Goal: Information Seeking & Learning: Learn about a topic

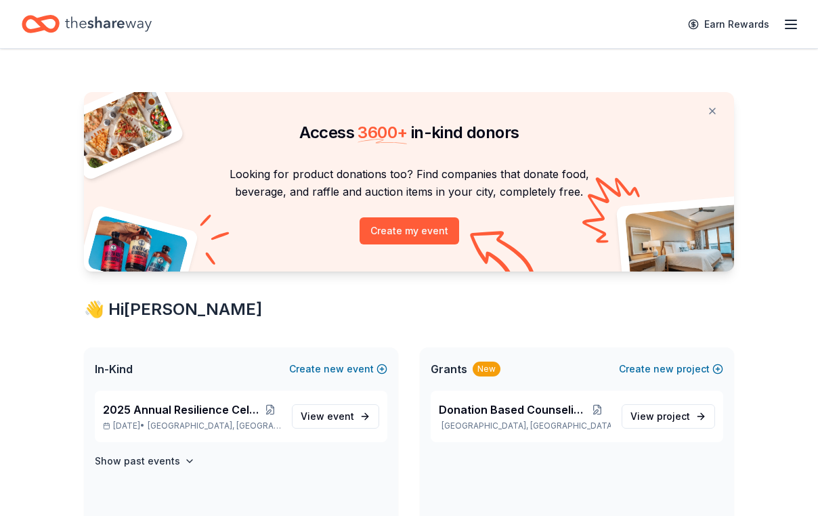
click at [790, 22] on icon "button" at bounding box center [791, 24] width 16 height 16
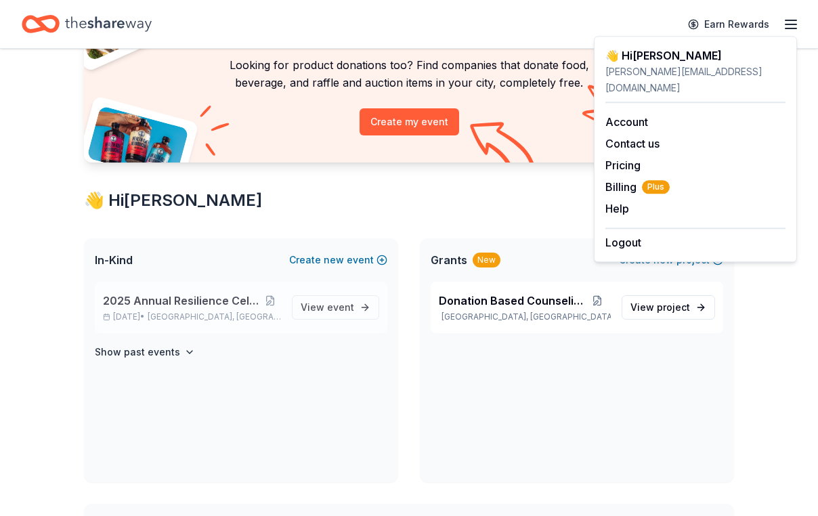
scroll to position [232, 0]
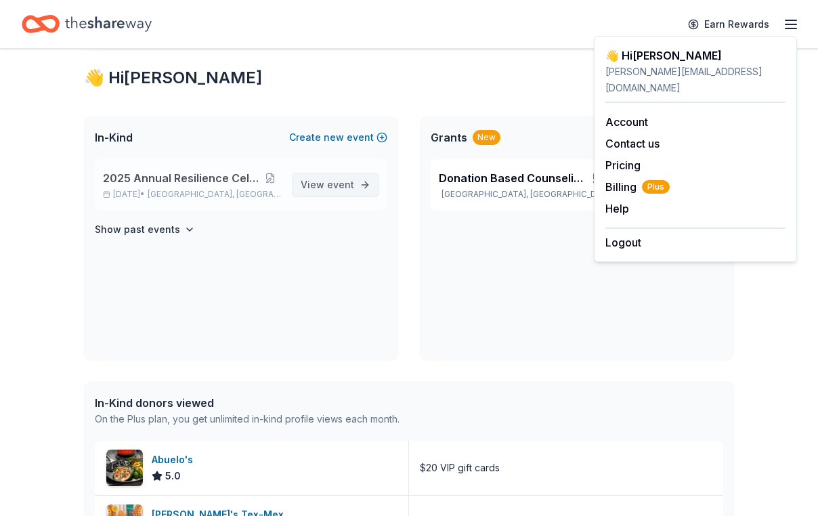
click at [327, 190] on span "event" at bounding box center [340, 185] width 27 height 12
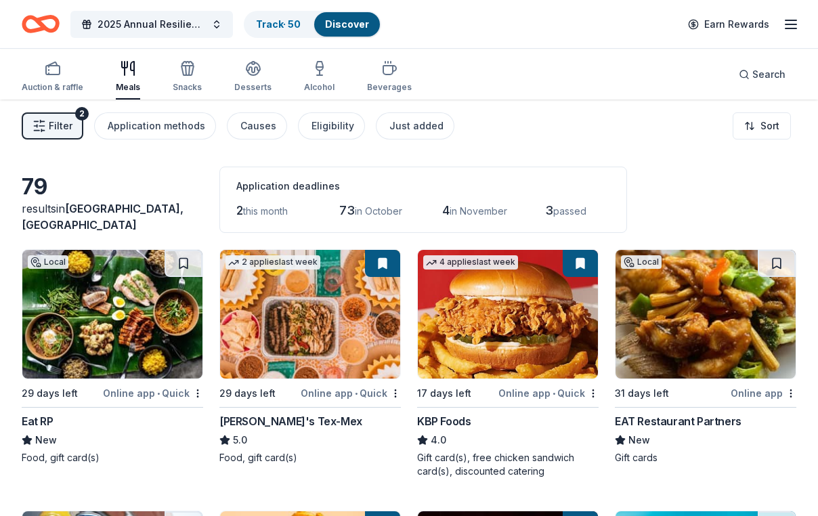
click at [67, 133] on span "Filter" at bounding box center [61, 126] width 24 height 16
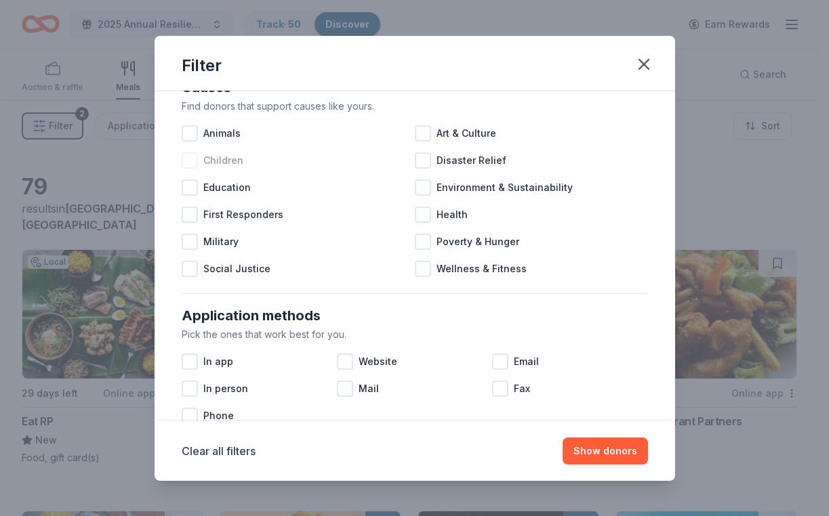
scroll to position [47, 0]
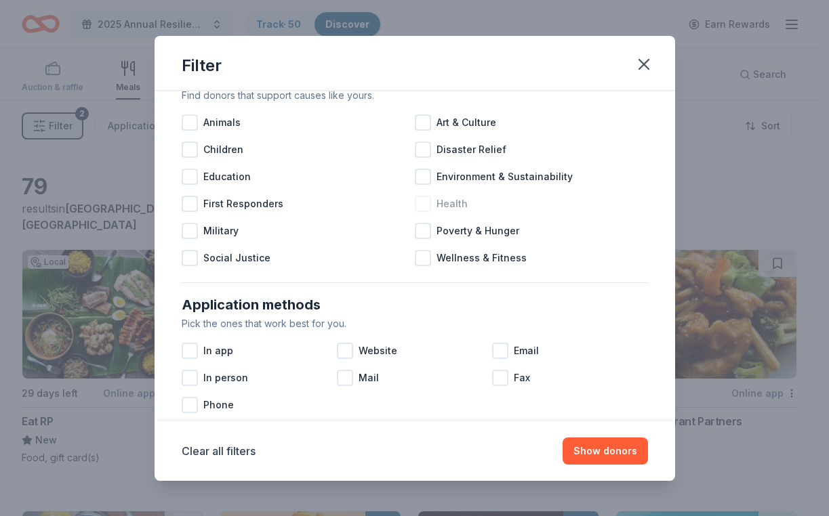
click at [432, 217] on div "Health" at bounding box center [531, 203] width 233 height 27
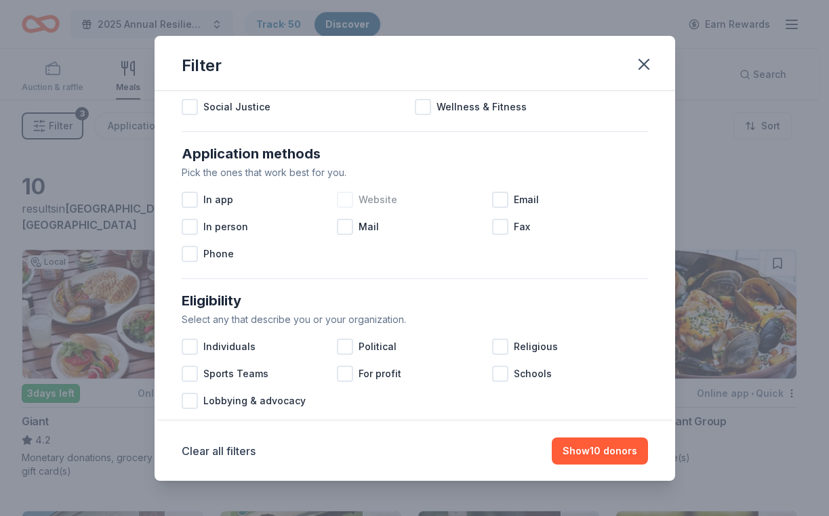
scroll to position [203, 0]
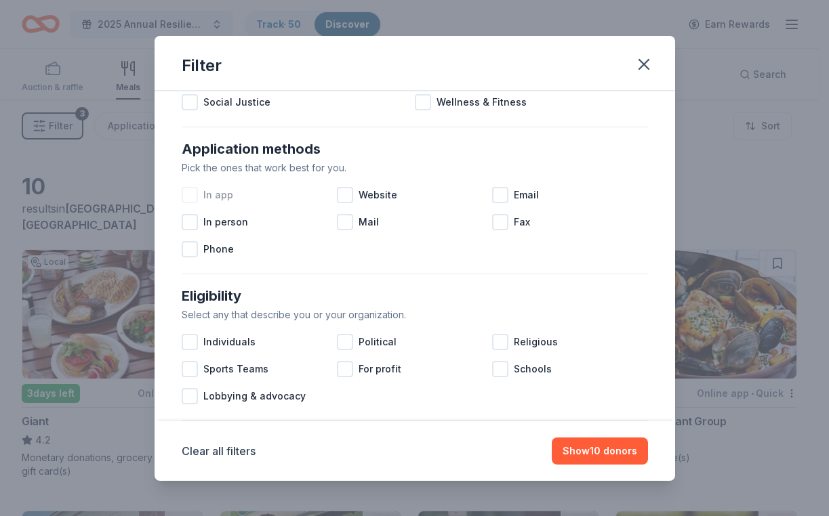
click at [182, 203] on div at bounding box center [190, 195] width 16 height 16
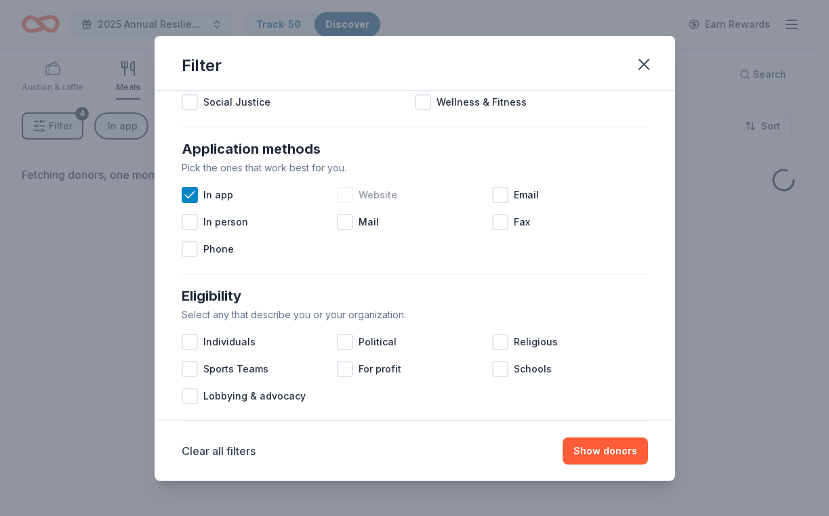
click at [337, 203] on div at bounding box center [345, 195] width 16 height 16
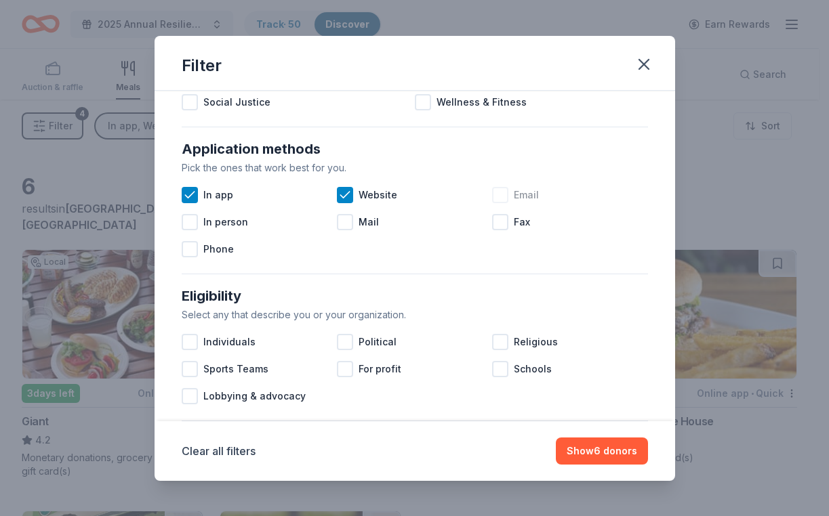
click at [507, 203] on div at bounding box center [500, 195] width 16 height 16
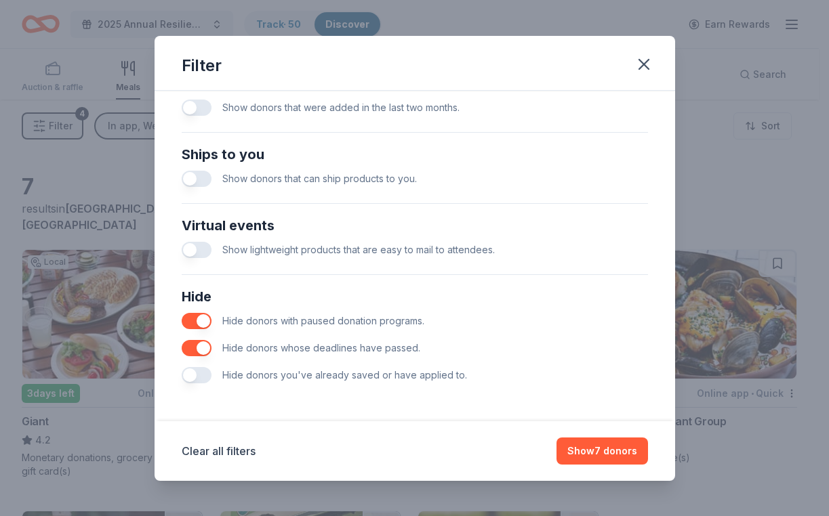
scroll to position [577, 0]
click at [182, 187] on button "button" at bounding box center [197, 179] width 30 height 16
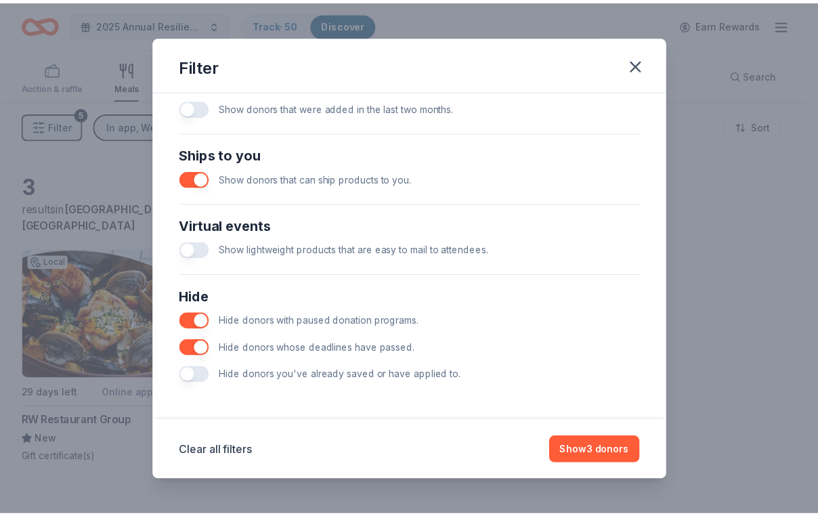
scroll to position [690, 0]
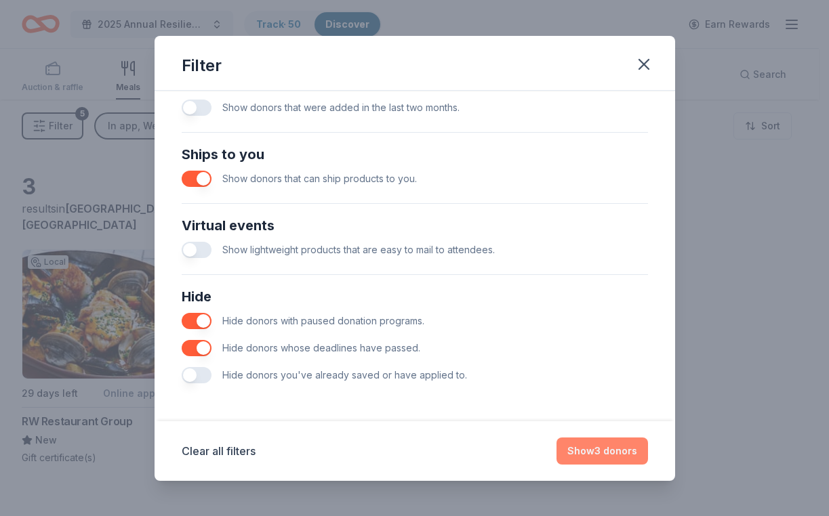
click at [619, 444] on button "Show 3 donors" at bounding box center [601, 451] width 91 height 27
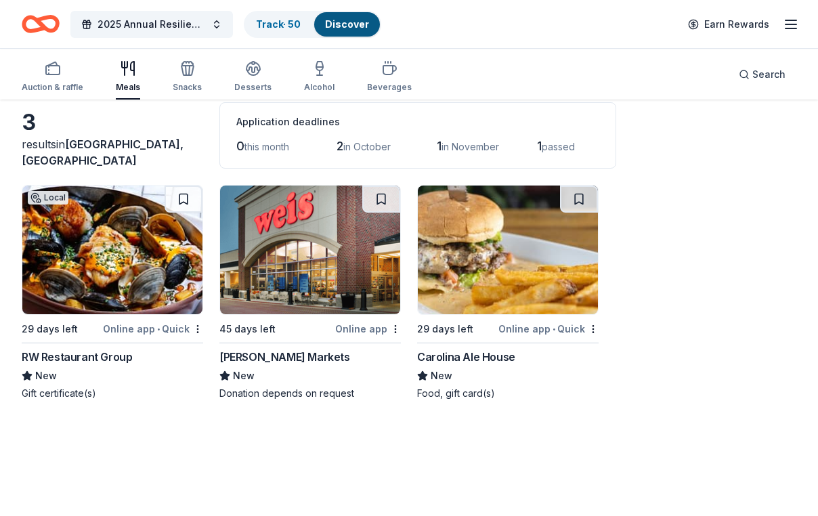
scroll to position [77, 0]
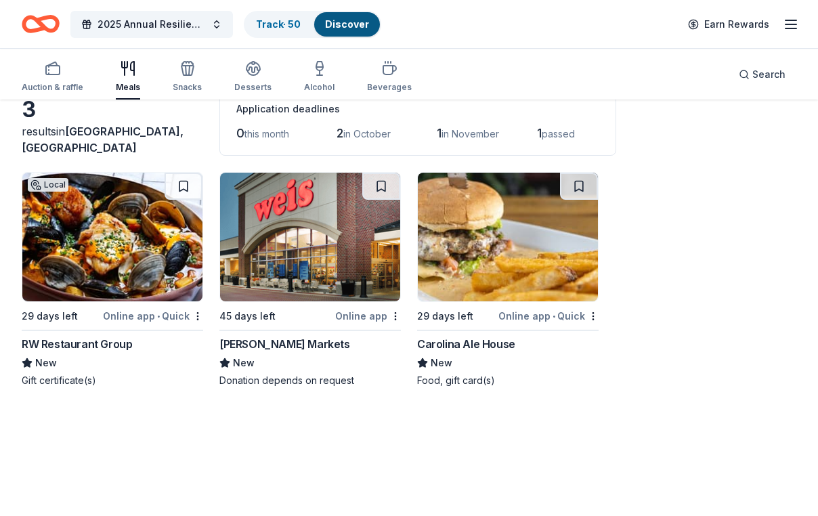
click at [66, 388] on div "Gift certificate(s)" at bounding box center [113, 381] width 182 height 14
click at [315, 301] on img at bounding box center [310, 237] width 180 height 129
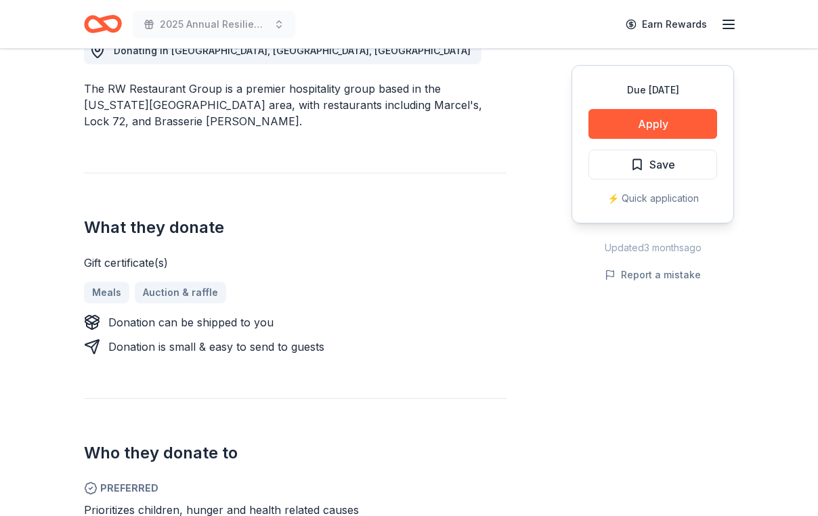
scroll to position [425, 0]
